Goal: Task Accomplishment & Management: Use online tool/utility

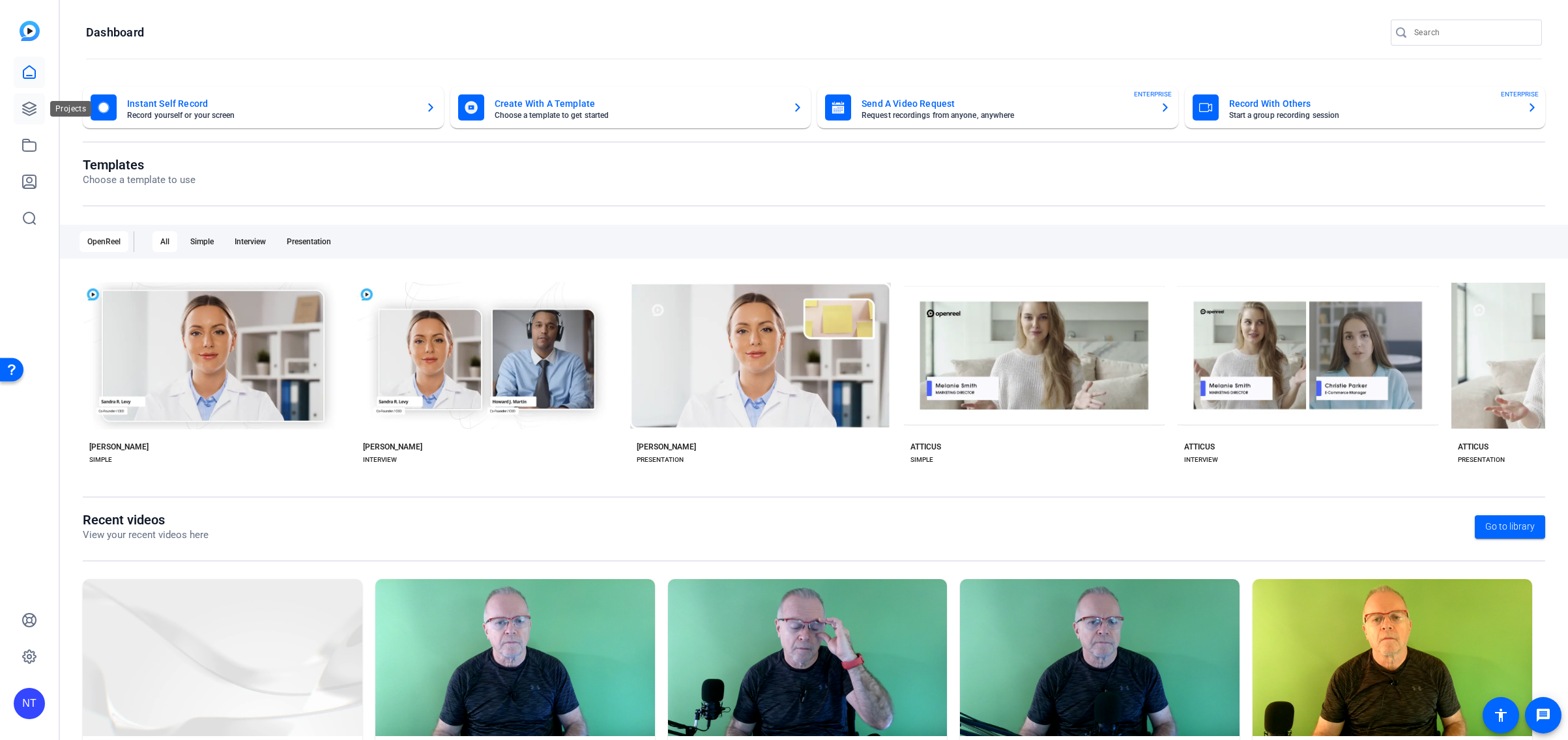
click at [29, 105] on icon at bounding box center [29, 109] width 16 height 16
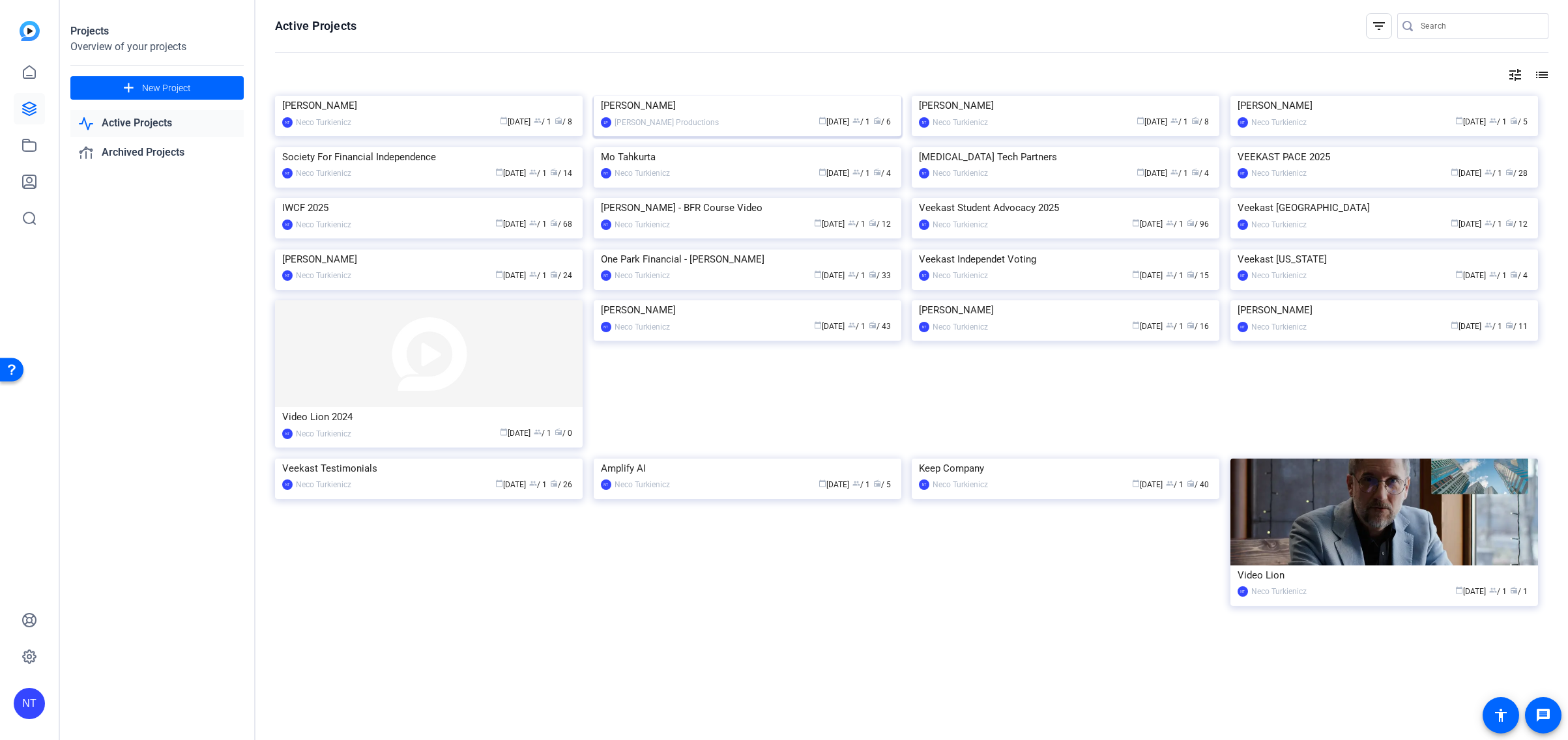
click at [749, 95] on img at bounding box center [747, 95] width 307 height 0
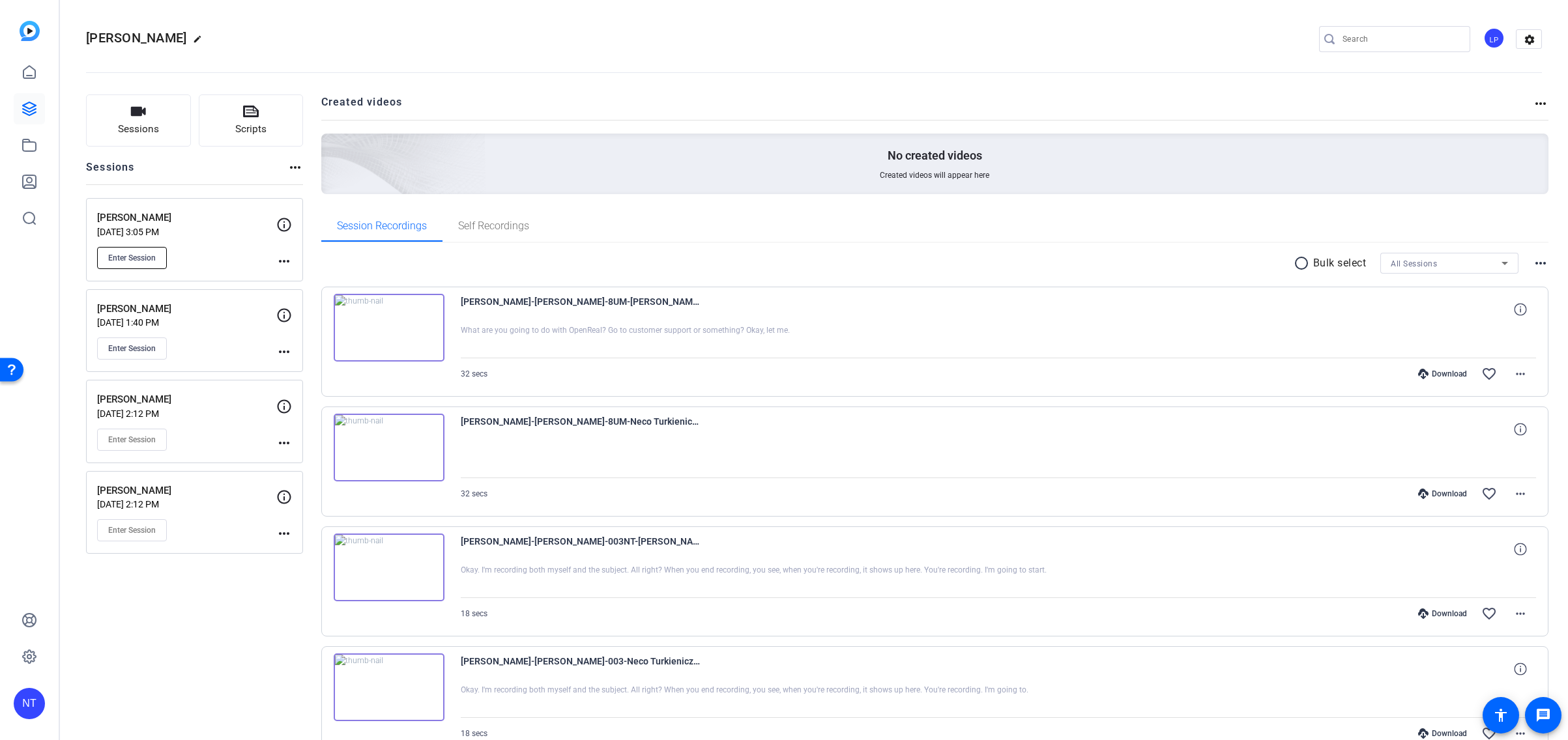
click at [145, 254] on span "Enter Session" at bounding box center [132, 258] width 48 height 11
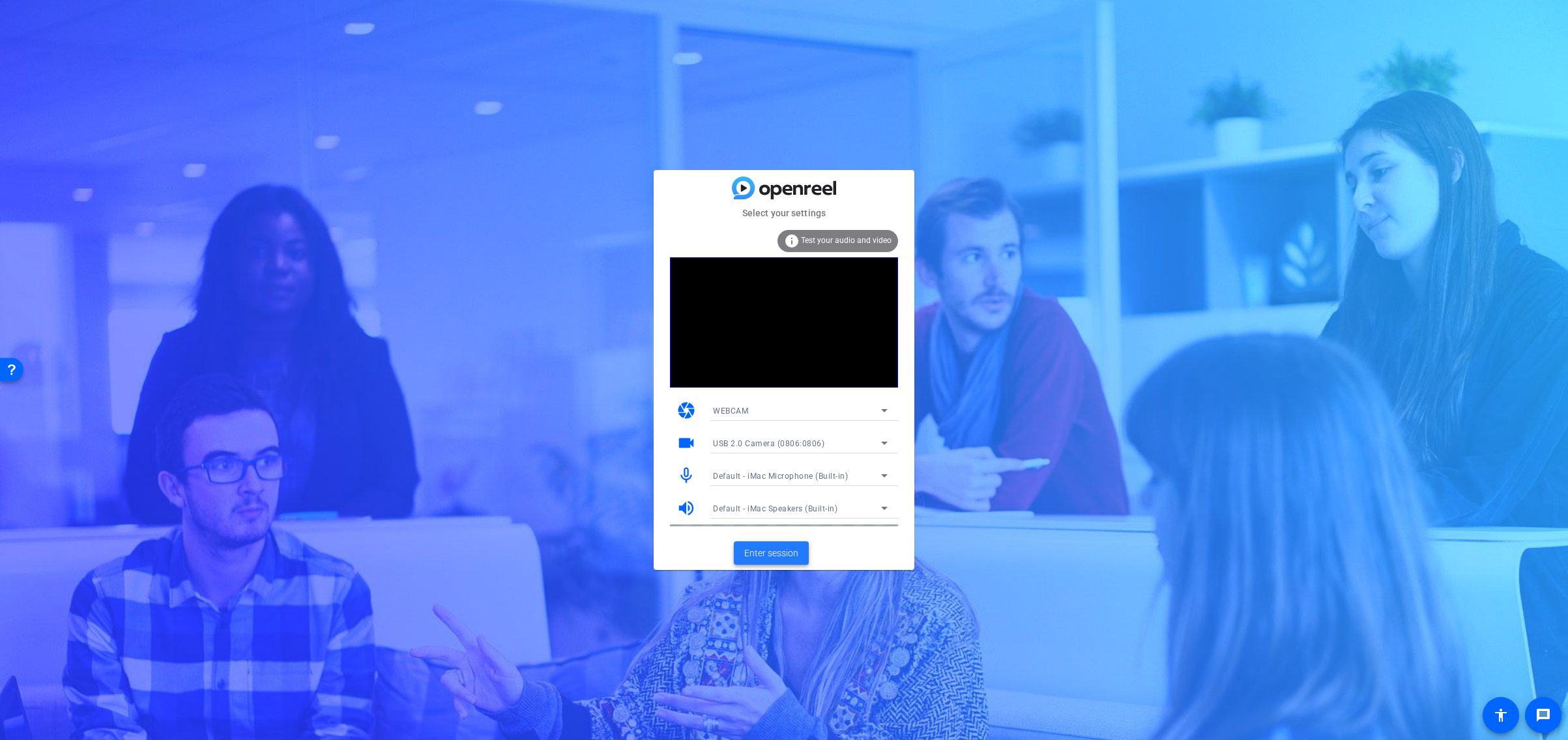
click at [773, 550] on span "Enter session" at bounding box center [772, 553] width 54 height 14
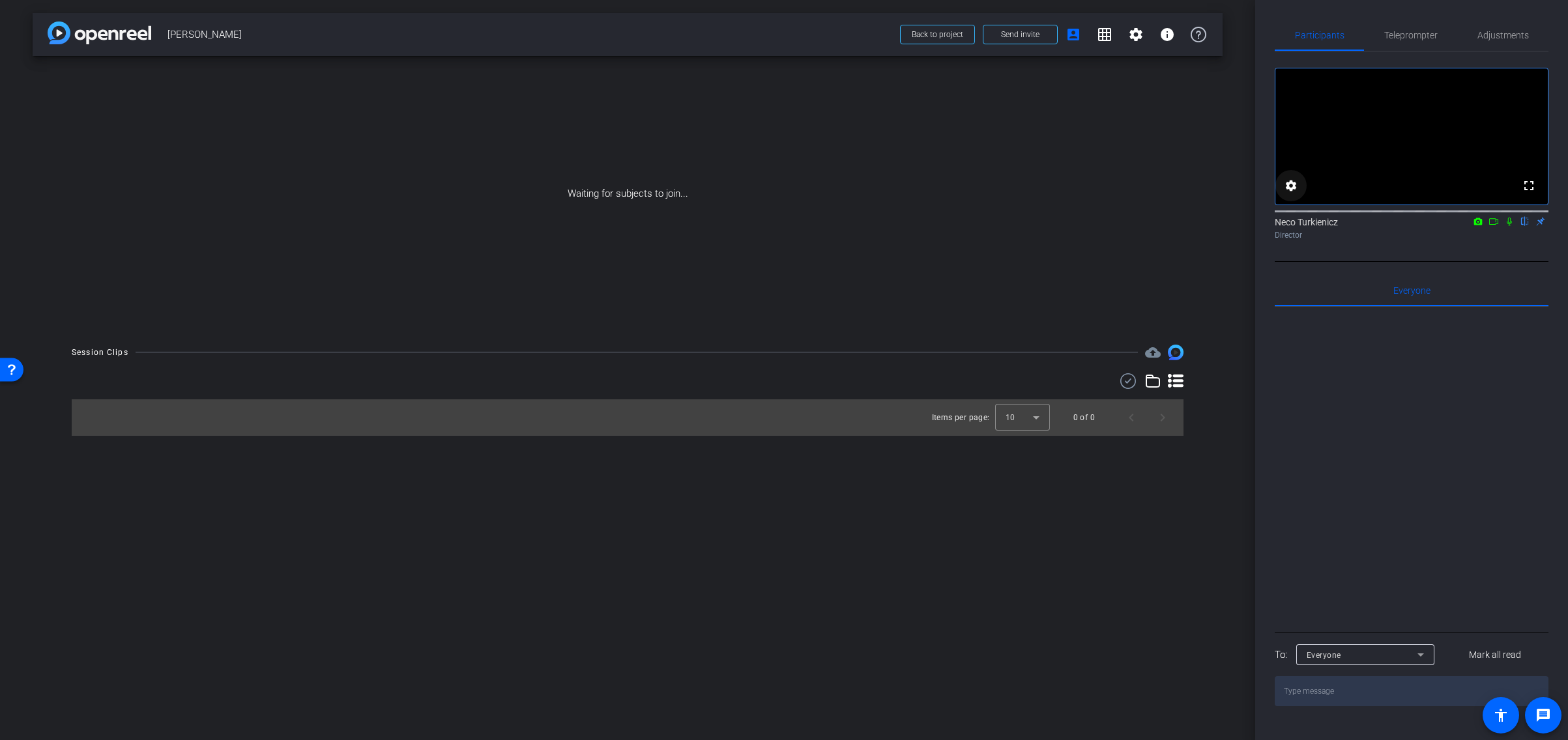
click at [1291, 193] on mat-icon "settings" at bounding box center [1290, 185] width 16 height 16
click at [0, 0] on icon at bounding box center [0, 0] width 0 height 0
click at [0, 0] on span "1080p" at bounding box center [0, 0] width 0 height 0
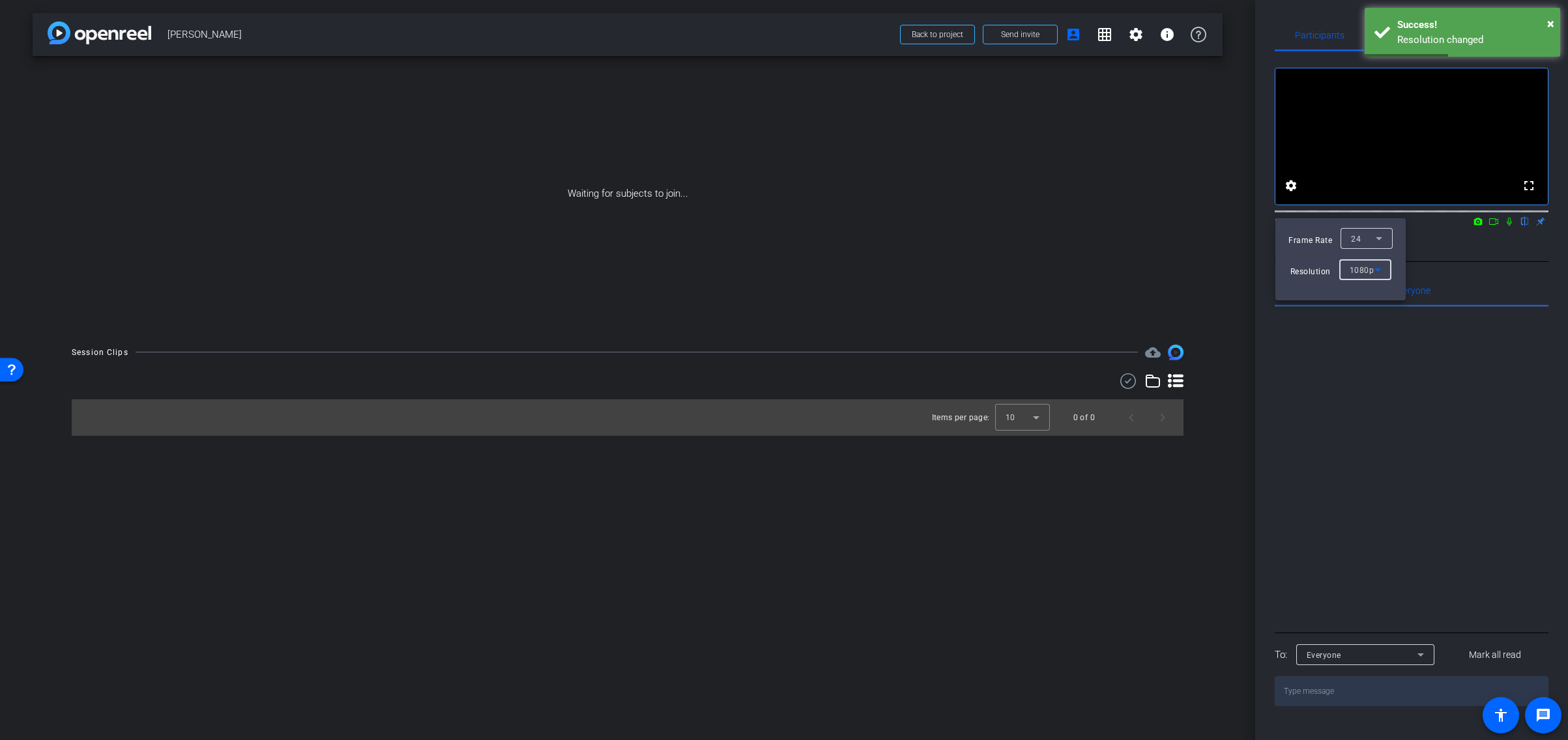
click at [1378, 236] on icon at bounding box center [1379, 238] width 16 height 16
click at [0, 0] on mat-option "30" at bounding box center [0, 0] width 0 height 0
click at [945, 36] on div at bounding box center [784, 370] width 1568 height 740
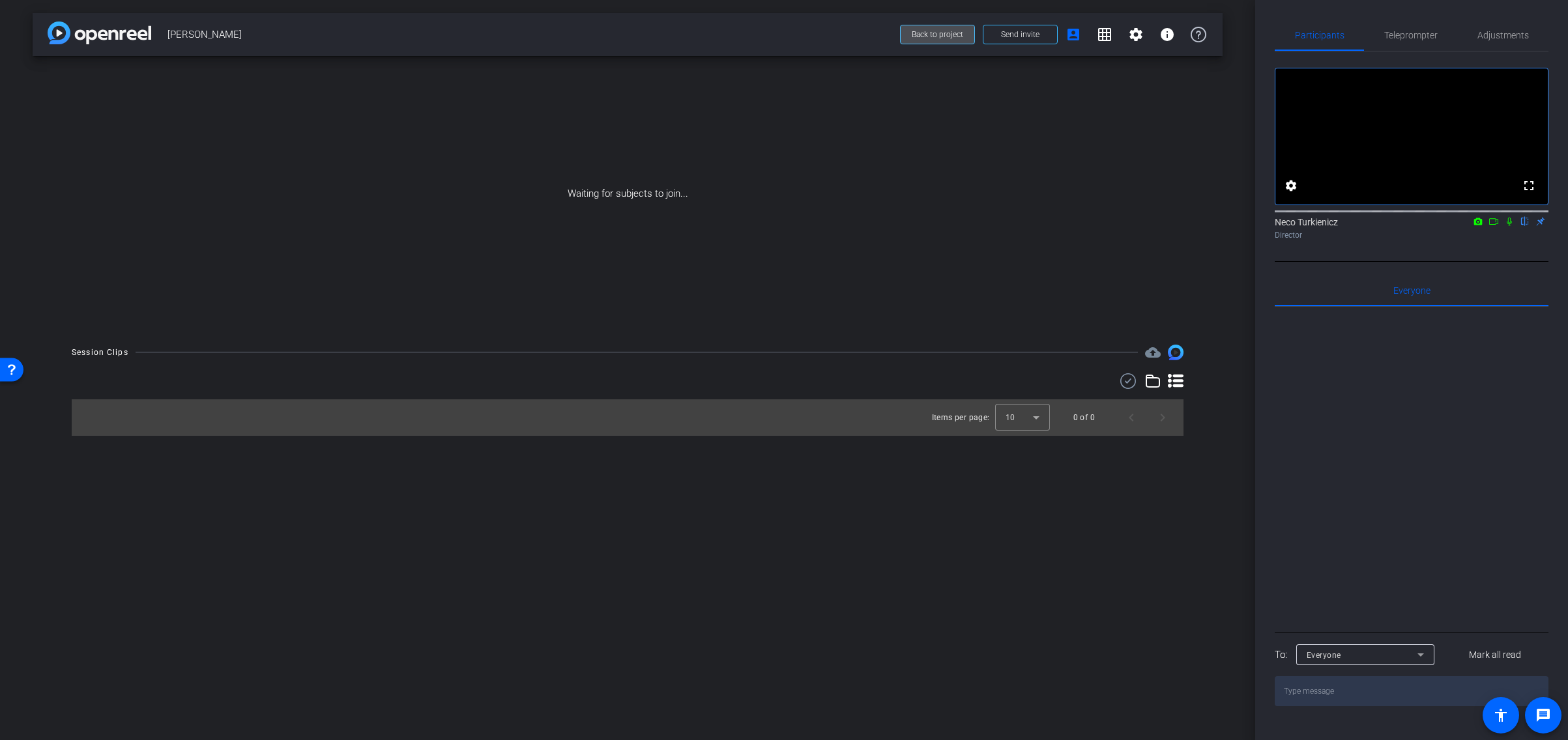
click at [937, 33] on span "Back to project" at bounding box center [937, 34] width 52 height 9
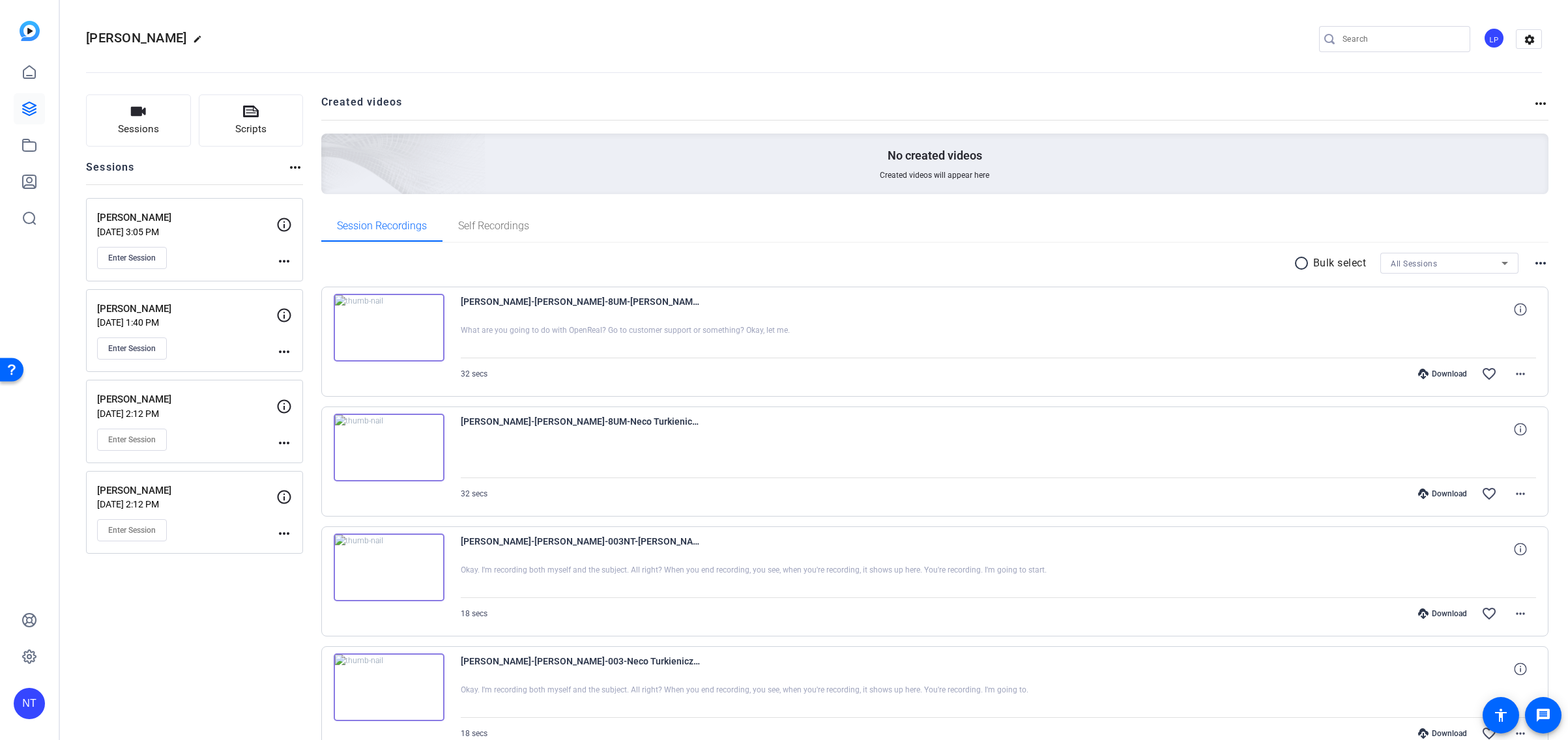
click at [286, 260] on mat-icon "more_horiz" at bounding box center [283, 261] width 16 height 16
click at [310, 276] on span "Edit Session" at bounding box center [316, 280] width 59 height 16
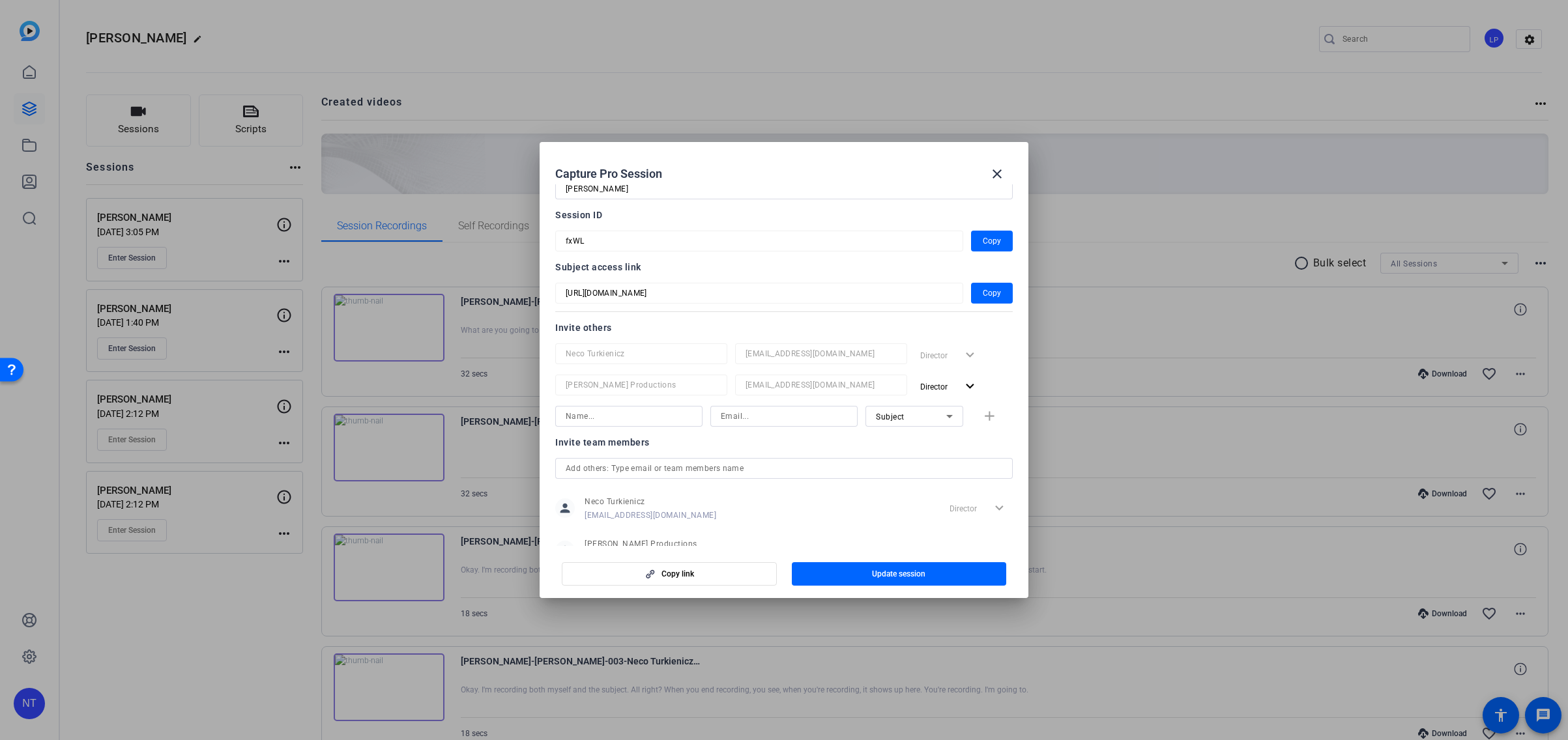
scroll to position [91, 0]
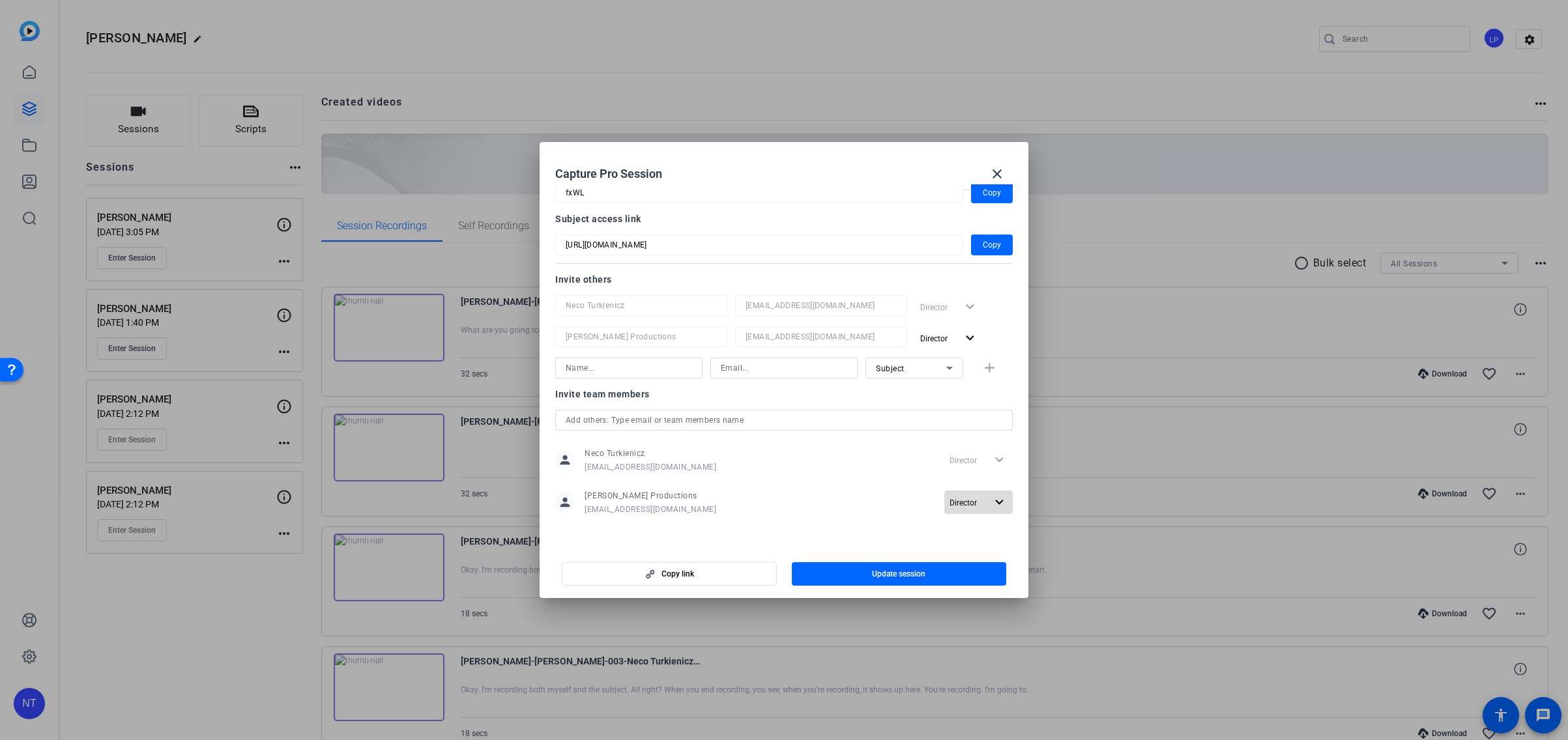
click at [1001, 500] on mat-icon "expand_more" at bounding box center [999, 503] width 16 height 16
click at [1001, 500] on div at bounding box center [784, 370] width 1568 height 740
click at [1001, 459] on div "Director expand_more" at bounding box center [978, 459] width 68 height 23
click at [994, 170] on mat-icon "close" at bounding box center [996, 174] width 16 height 16
